Goal: Information Seeking & Learning: Learn about a topic

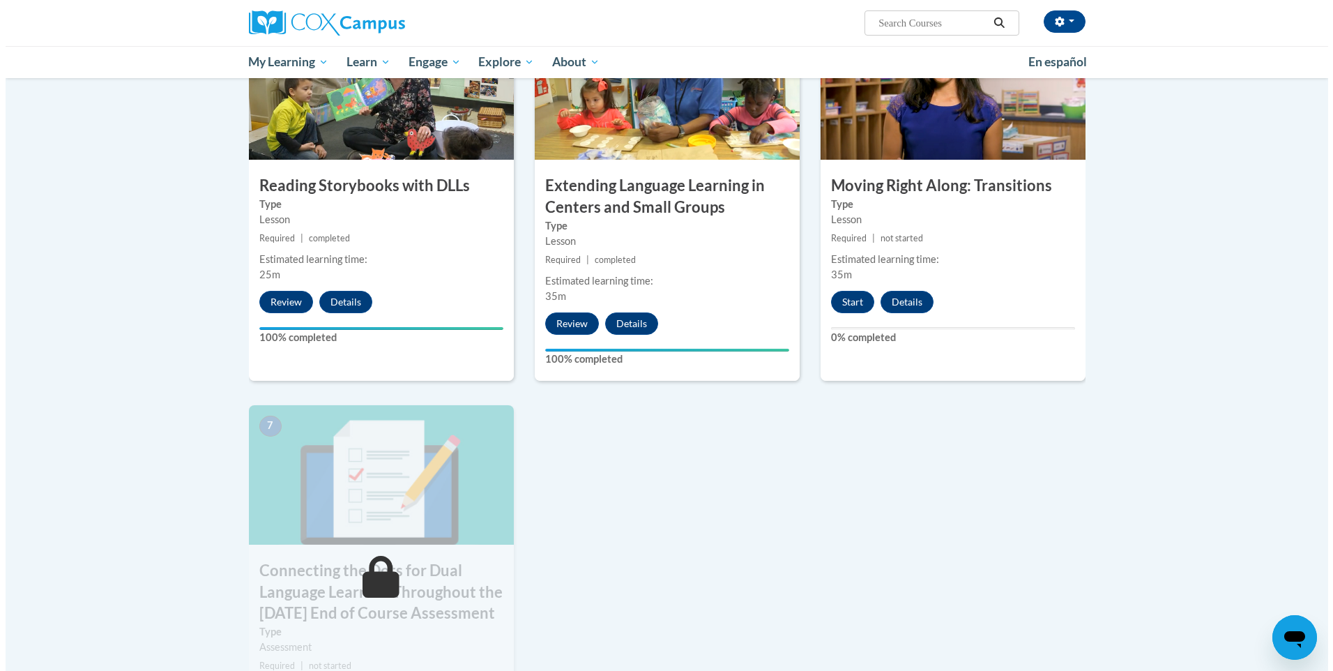
scroll to position [767, 0]
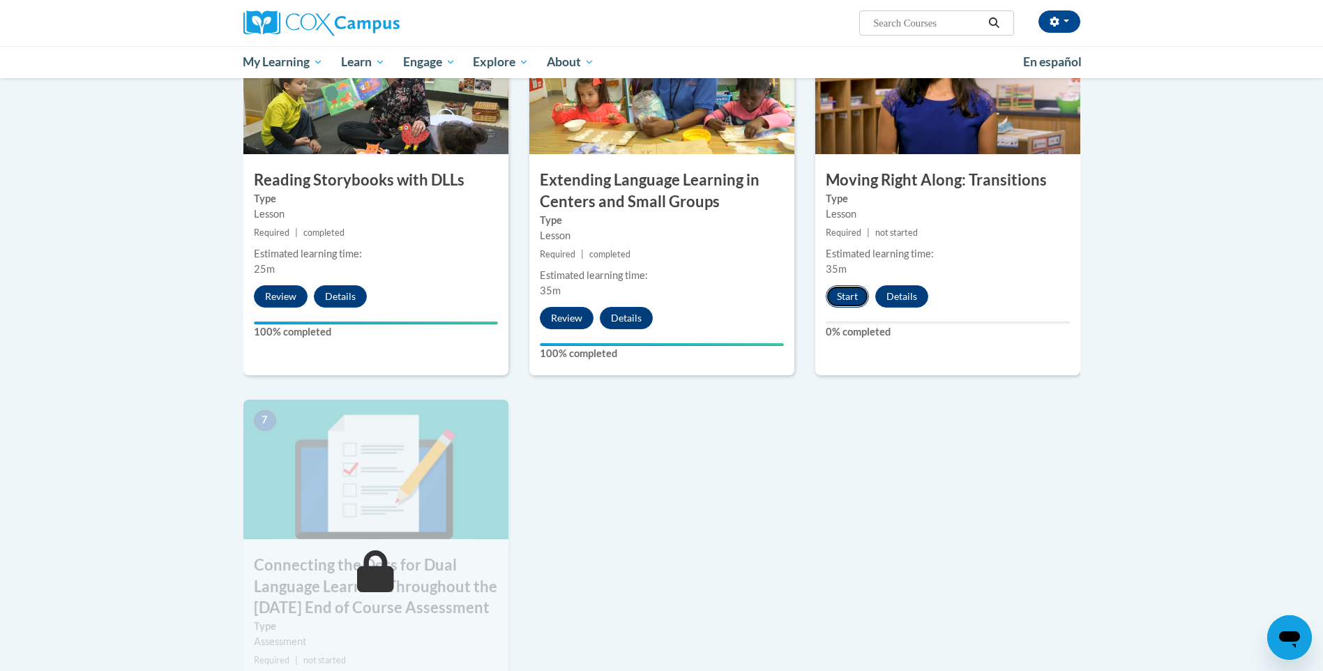
click at [851, 296] on button "Start" at bounding box center [846, 296] width 43 height 22
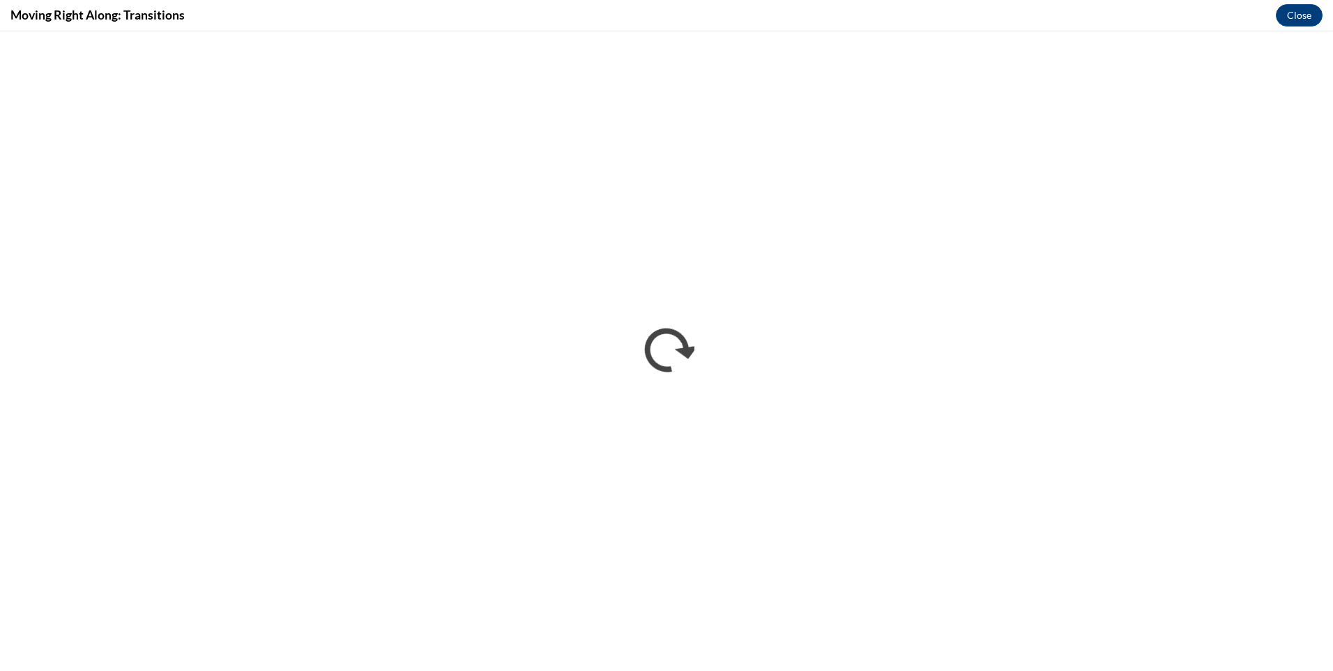
scroll to position [0, 0]
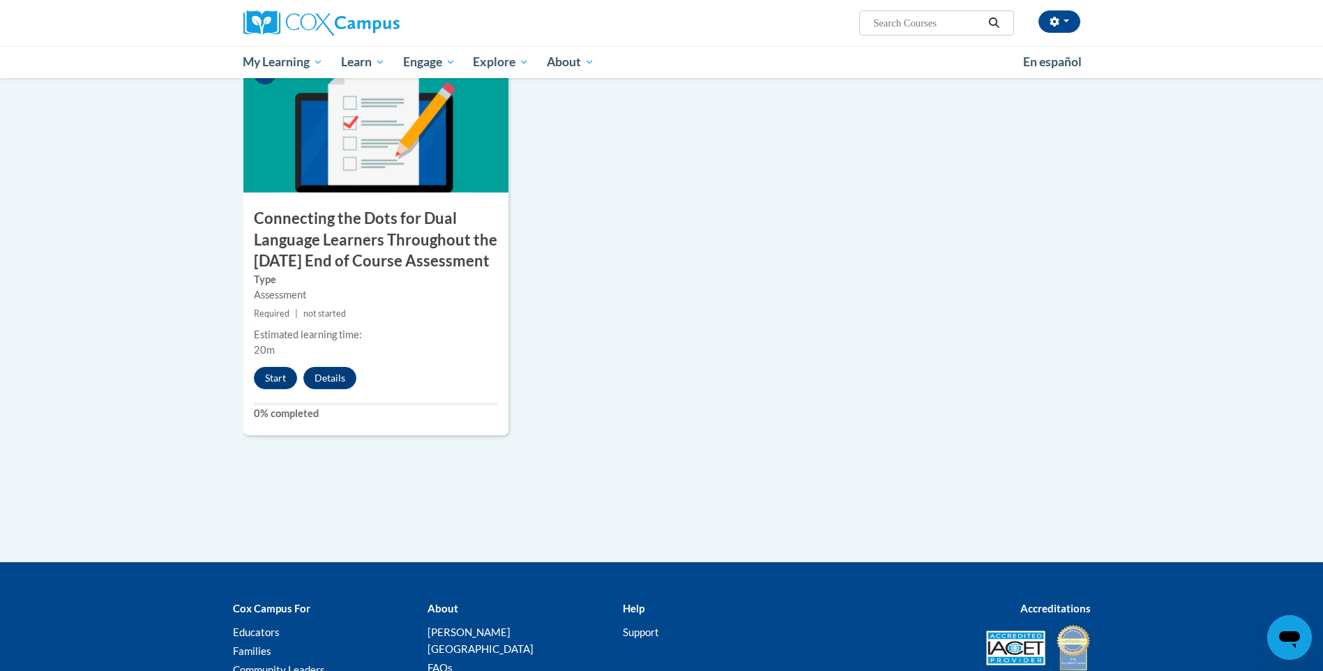
scroll to position [1115, 0]
